Goal: Task Accomplishment & Management: Manage account settings

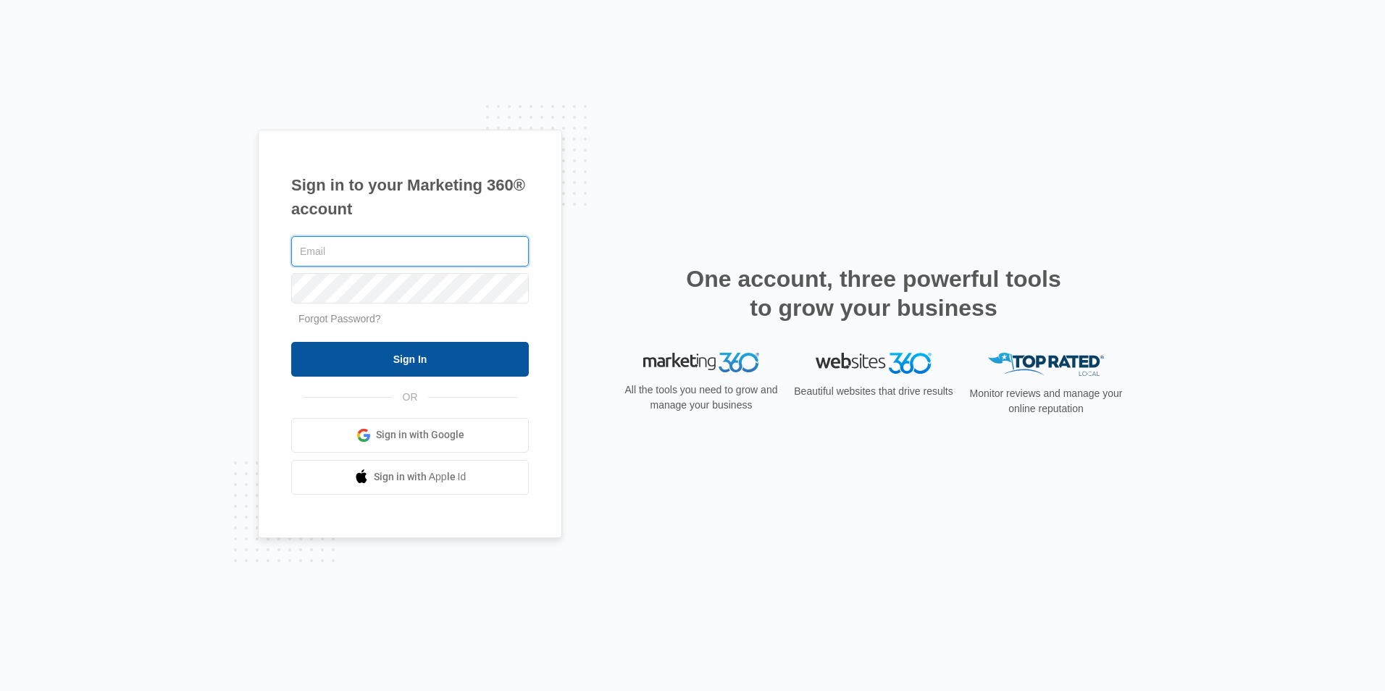
type input "cglover@wogangroup.com"
click at [406, 358] on input "Sign In" at bounding box center [410, 359] width 238 height 35
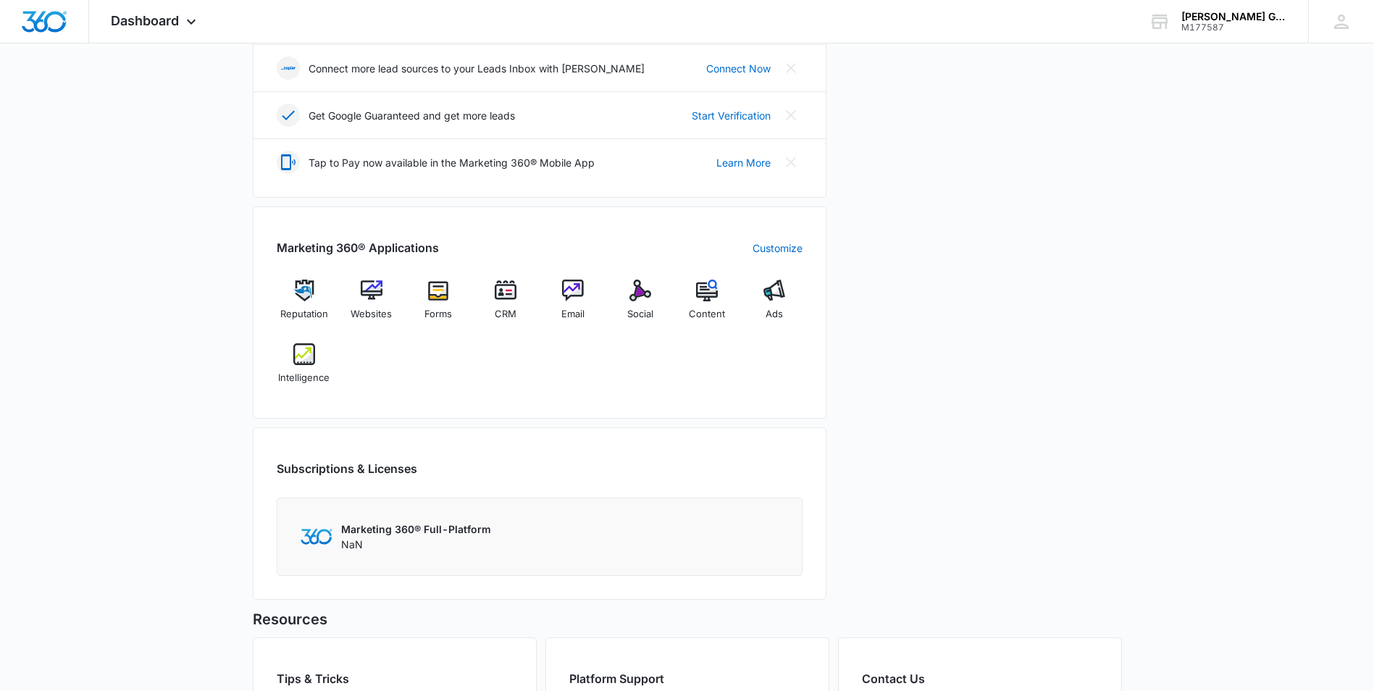
scroll to position [434, 0]
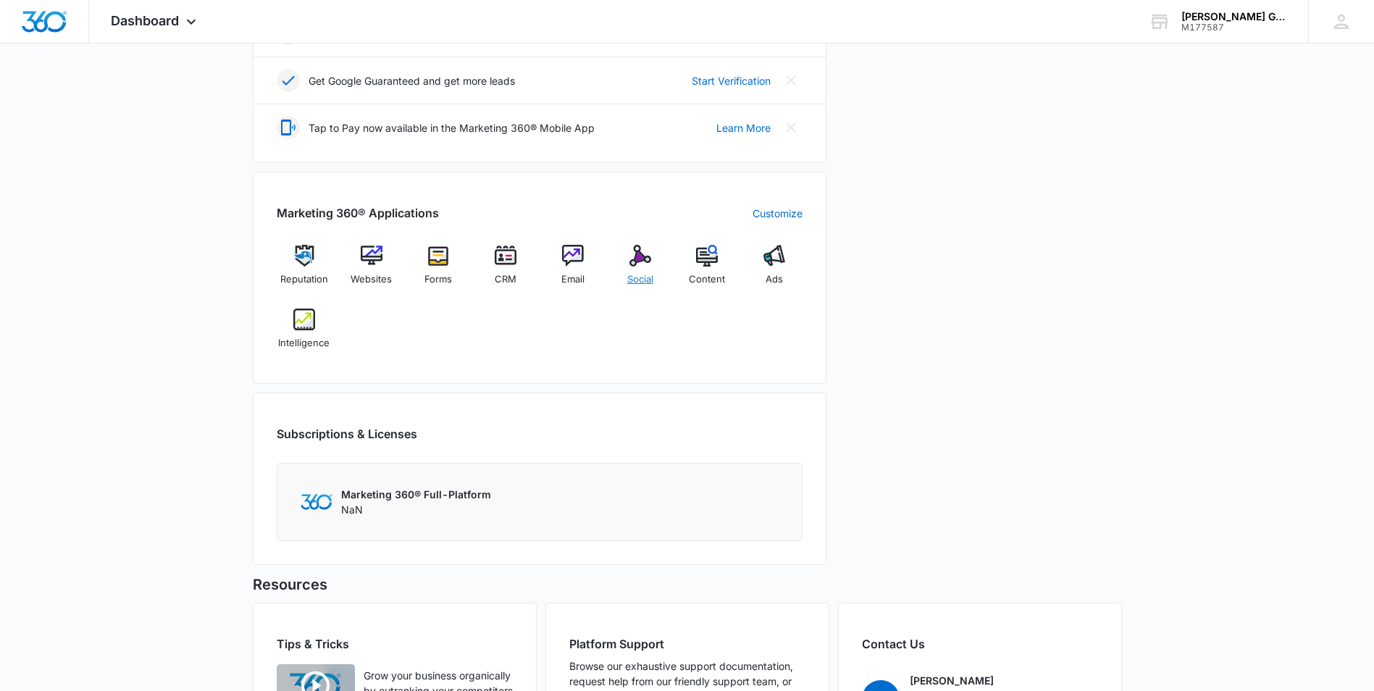
click at [639, 262] on img at bounding box center [640, 256] width 22 height 22
